Goal: Navigation & Orientation: Find specific page/section

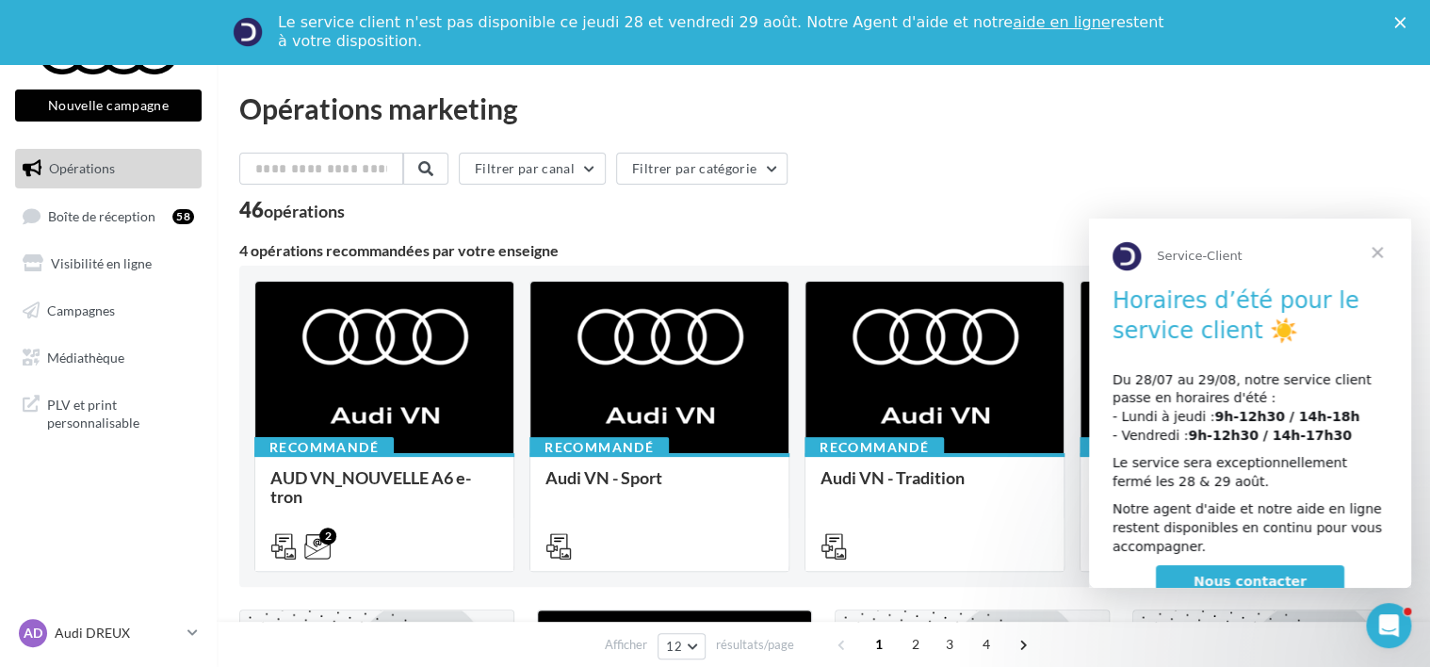
click at [1378, 242] on span "Fermer" at bounding box center [1378, 253] width 68 height 68
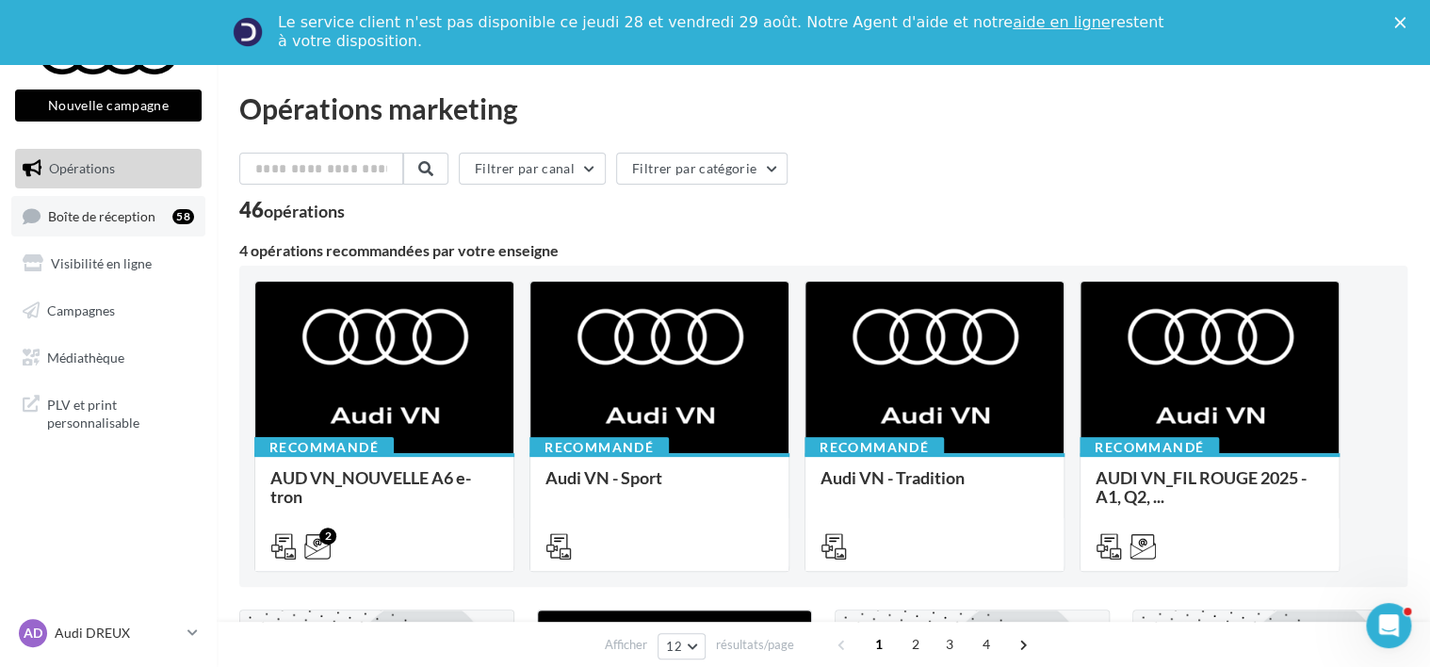
click at [113, 218] on span "Boîte de réception" at bounding box center [101, 215] width 107 height 16
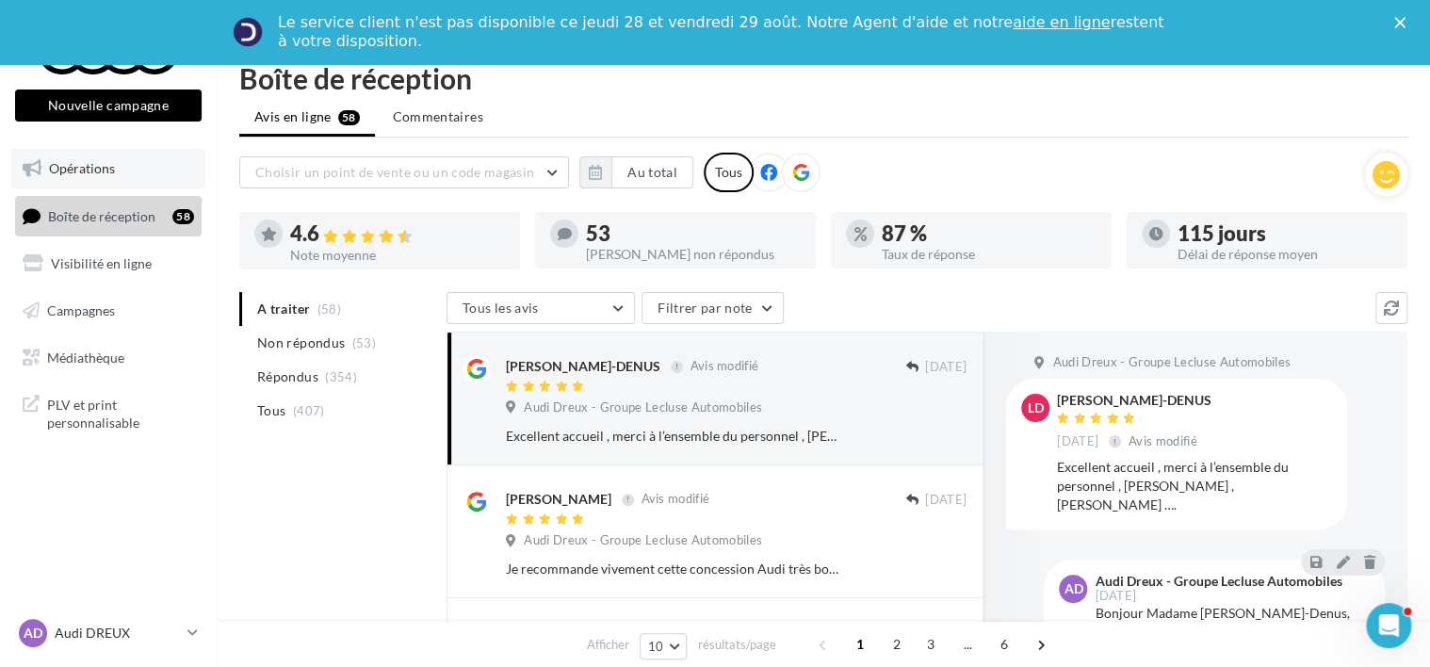
click at [79, 171] on span "Opérations" at bounding box center [82, 168] width 66 height 16
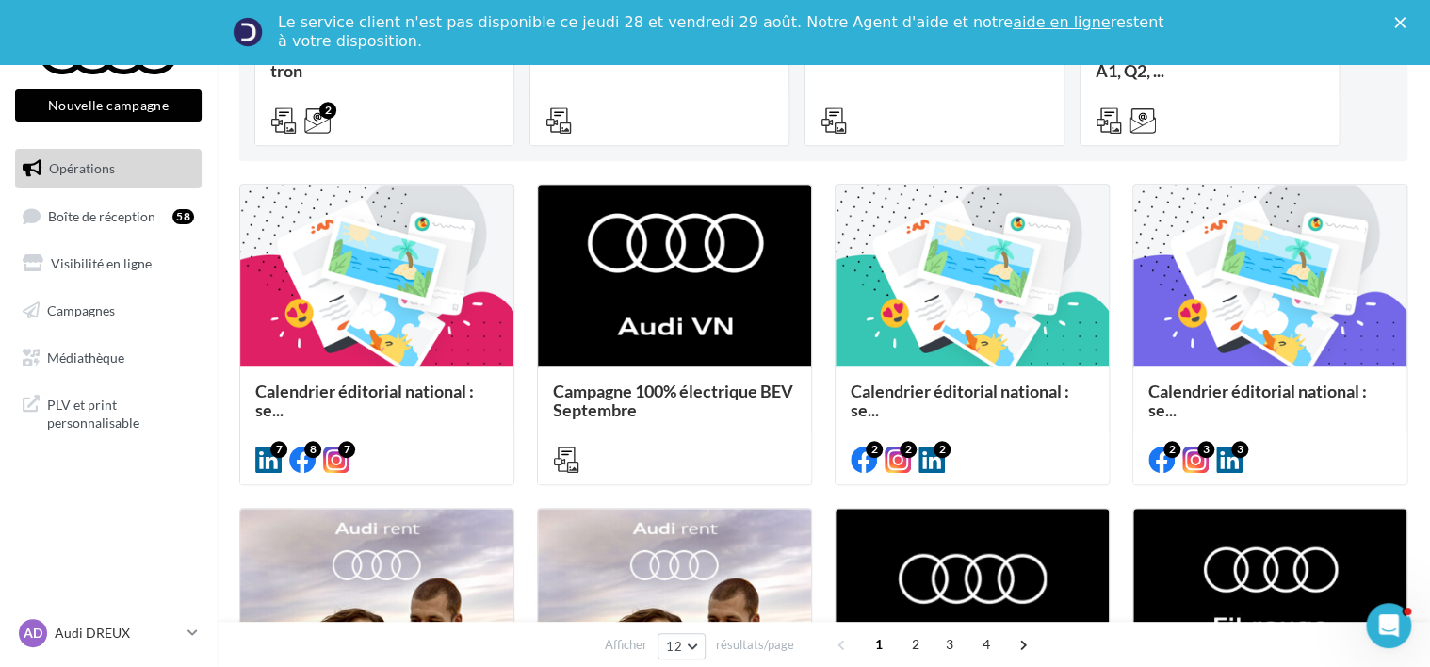
scroll to position [471, 0]
